Goal: Task Accomplishment & Management: Use online tool/utility

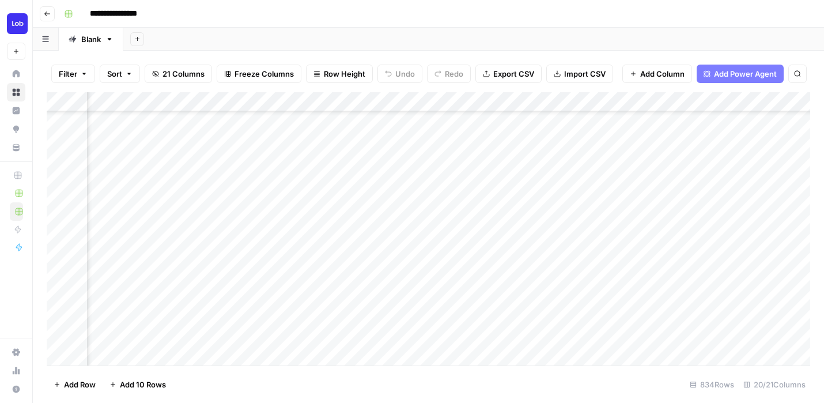
scroll to position [469, 1129]
click at [612, 258] on div "Add Column" at bounding box center [428, 228] width 763 height 273
click at [612, 258] on div at bounding box center [603, 258] width 105 height 21
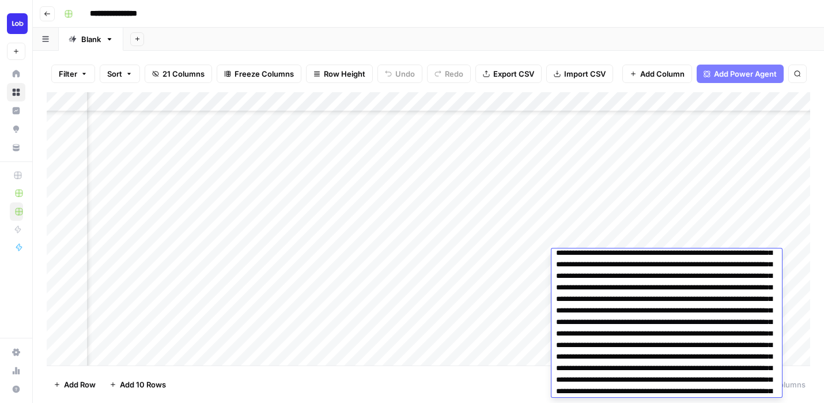
scroll to position [1310, 0]
click at [608, 232] on div "Add Column" at bounding box center [428, 228] width 763 height 273
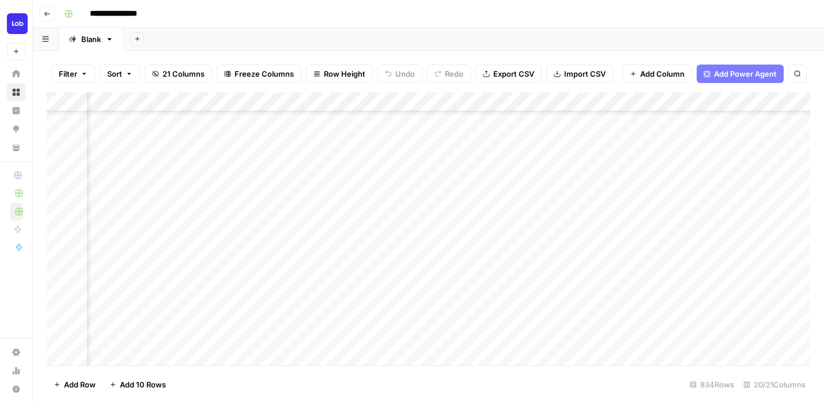
click at [592, 255] on div "Add Column" at bounding box center [428, 228] width 763 height 273
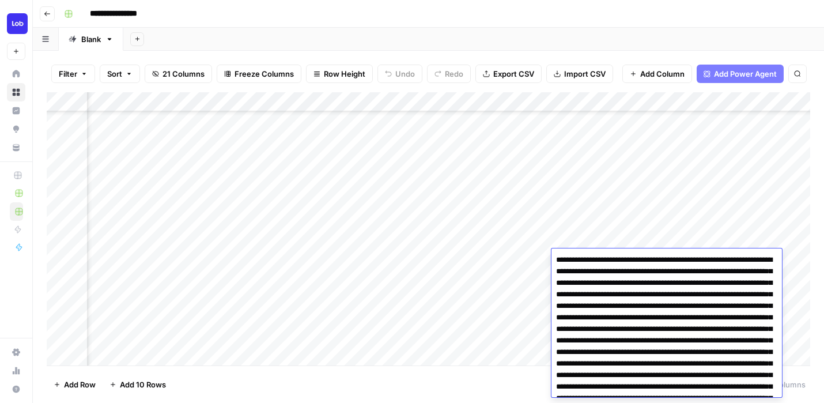
scroll to position [52957, 0]
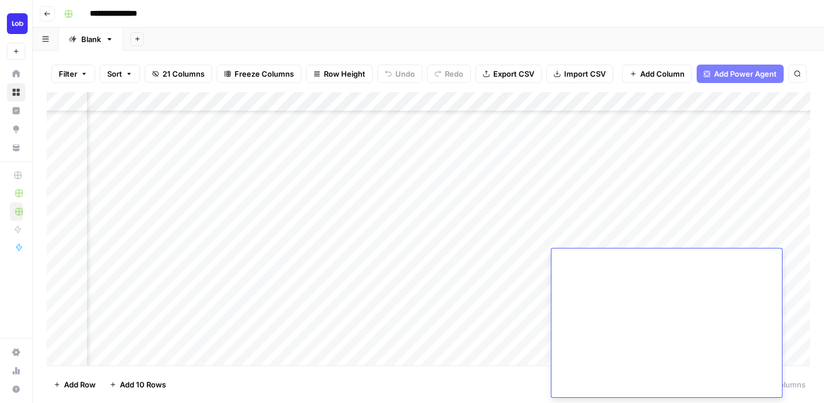
click at [583, 230] on div "Add Column" at bounding box center [428, 228] width 763 height 273
